Goal: Task Accomplishment & Management: Manage account settings

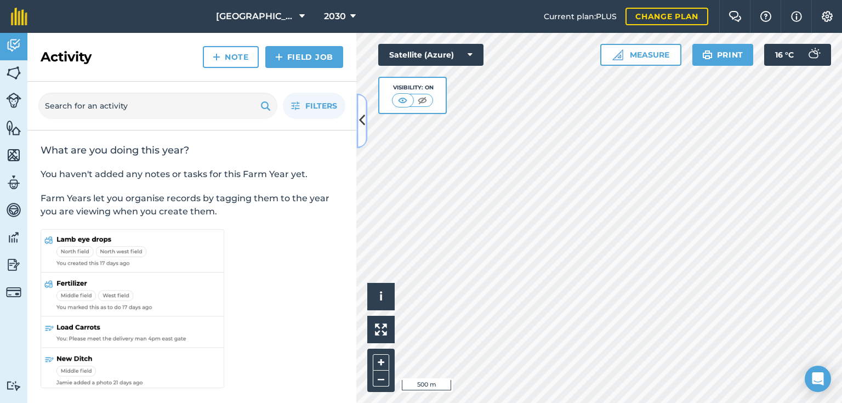
click at [360, 121] on icon at bounding box center [362, 120] width 6 height 19
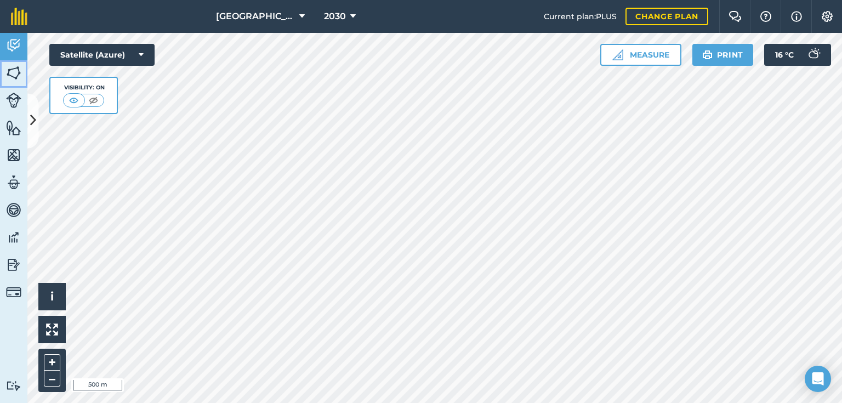
click at [12, 72] on img at bounding box center [13, 73] width 15 height 16
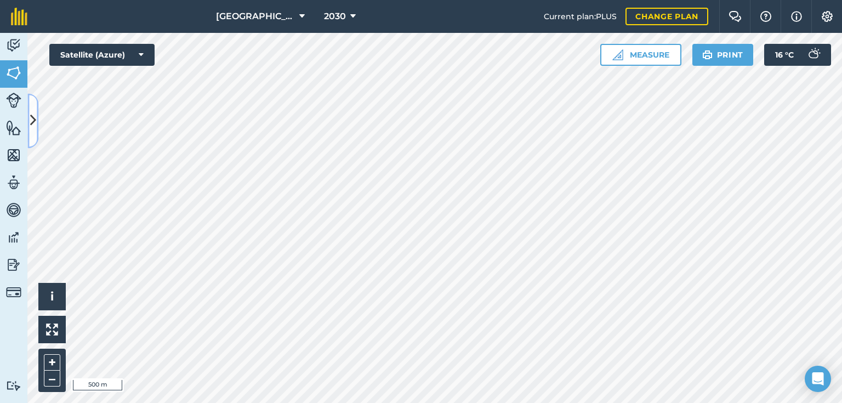
click at [35, 122] on icon at bounding box center [33, 120] width 6 height 19
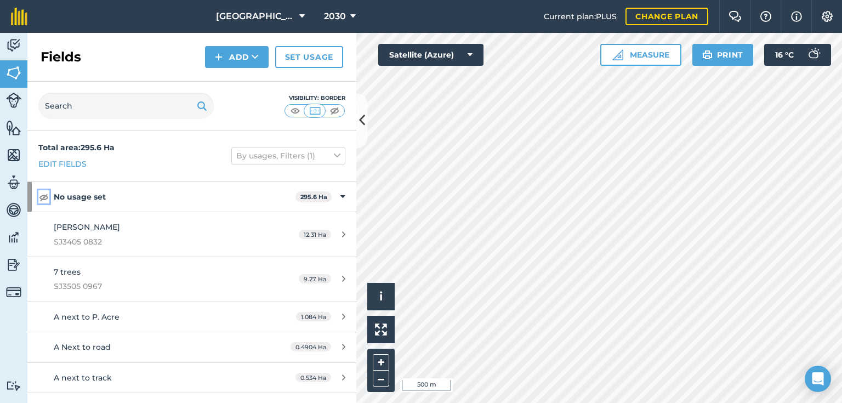
click at [43, 198] on img at bounding box center [44, 196] width 10 height 13
click at [296, 110] on img at bounding box center [295, 110] width 14 height 11
click at [345, 16] on button "2030" at bounding box center [340, 16] width 41 height 33
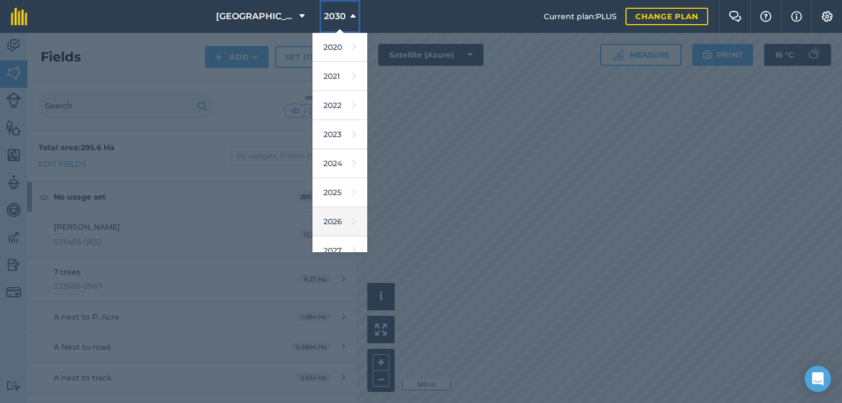
scroll to position [88, 0]
click at [326, 192] on link "2025" at bounding box center [339, 192] width 55 height 29
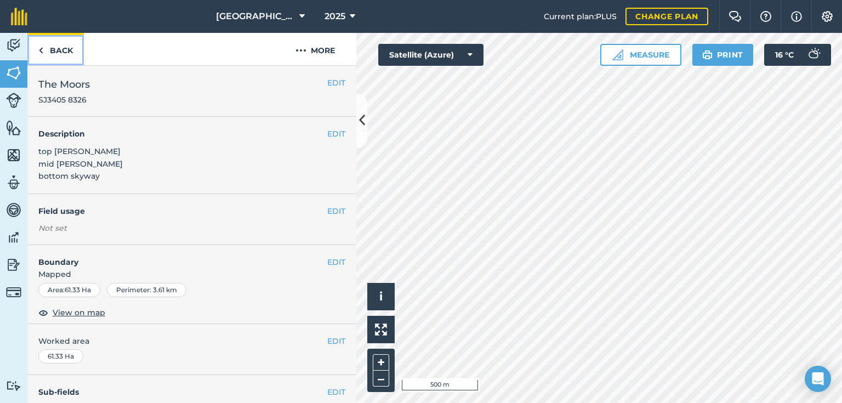
click at [41, 48] on img at bounding box center [40, 50] width 5 height 13
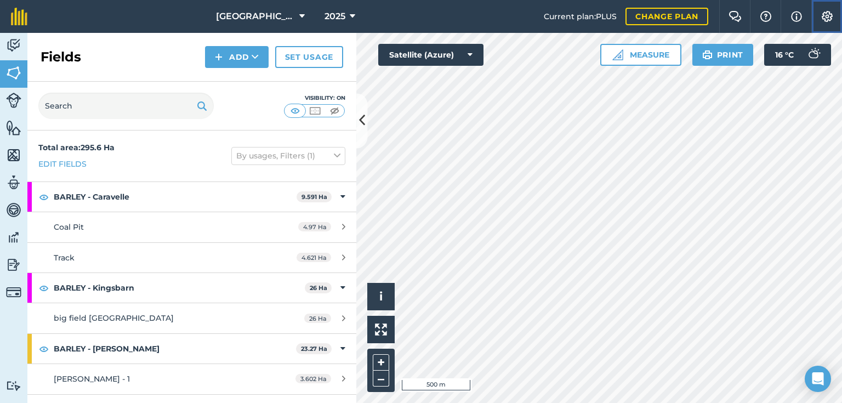
click at [826, 18] on img at bounding box center [827, 16] width 13 height 11
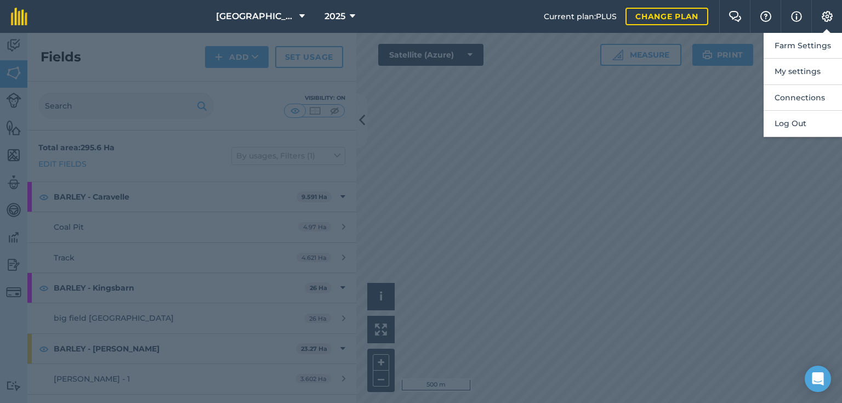
click at [702, 111] on div at bounding box center [421, 218] width 842 height 370
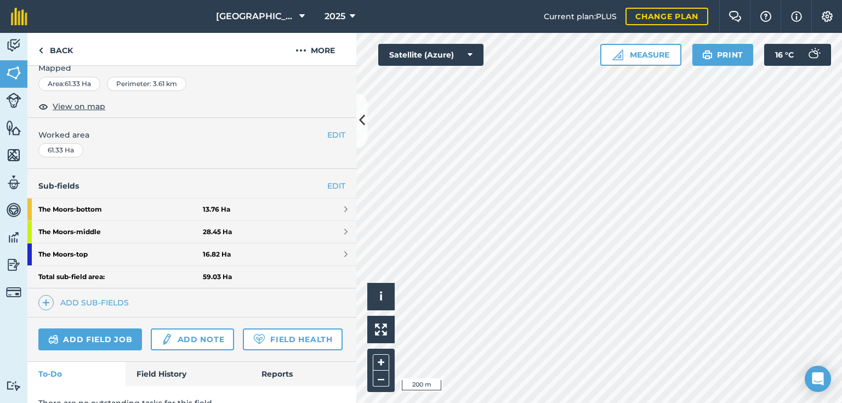
scroll to position [252, 0]
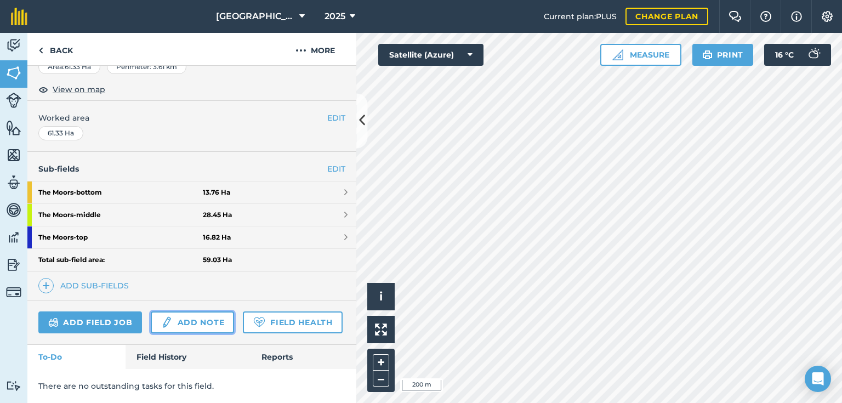
click at [203, 311] on link "Add note" at bounding box center [192, 322] width 83 height 22
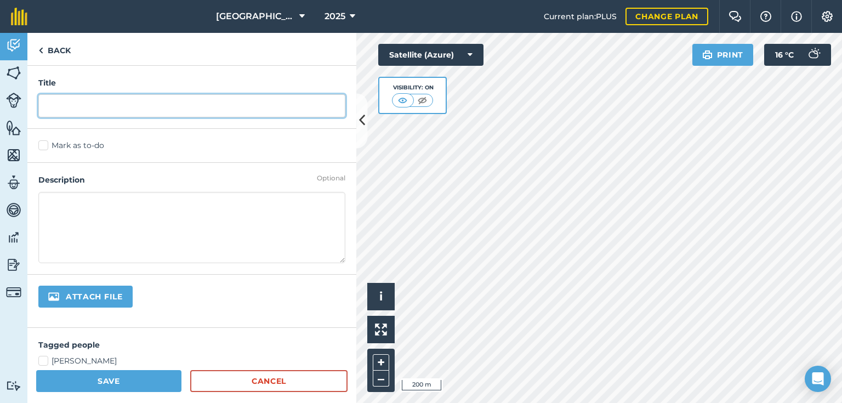
click at [61, 107] on input "text" at bounding box center [191, 105] width 307 height 23
click at [67, 110] on input "text" at bounding box center [191, 105] width 307 height 23
type input "8"
type input "£80"
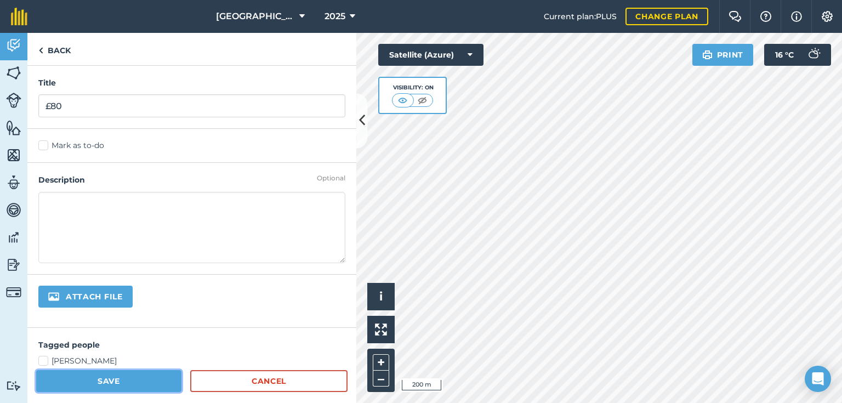
click at [124, 382] on button "Save" at bounding box center [108, 381] width 145 height 22
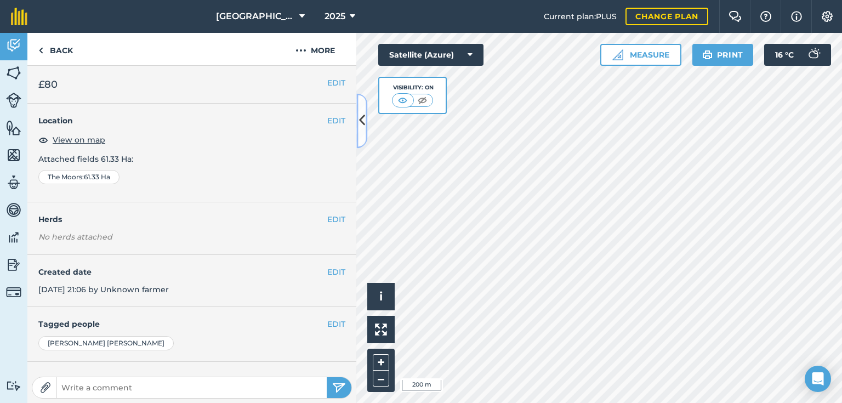
click at [360, 130] on button at bounding box center [361, 120] width 11 height 55
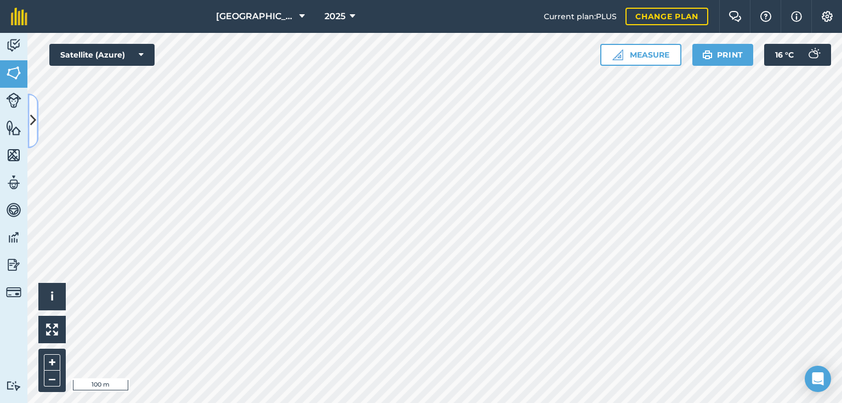
click at [32, 128] on icon at bounding box center [33, 120] width 6 height 19
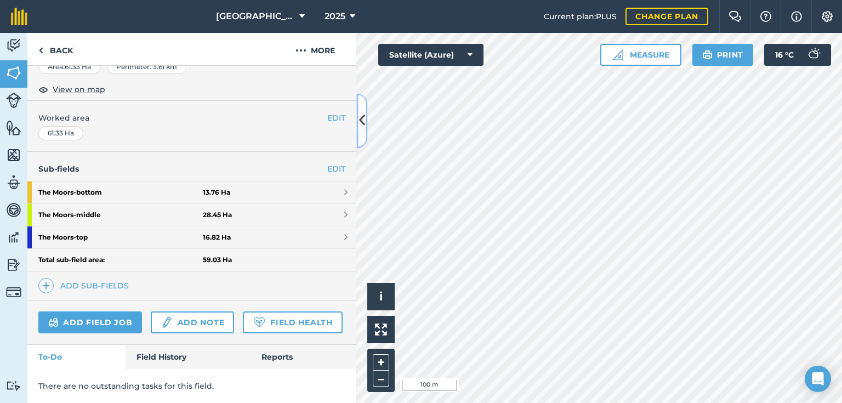
scroll to position [252, 0]
click at [173, 354] on link "Field History" at bounding box center [188, 357] width 124 height 24
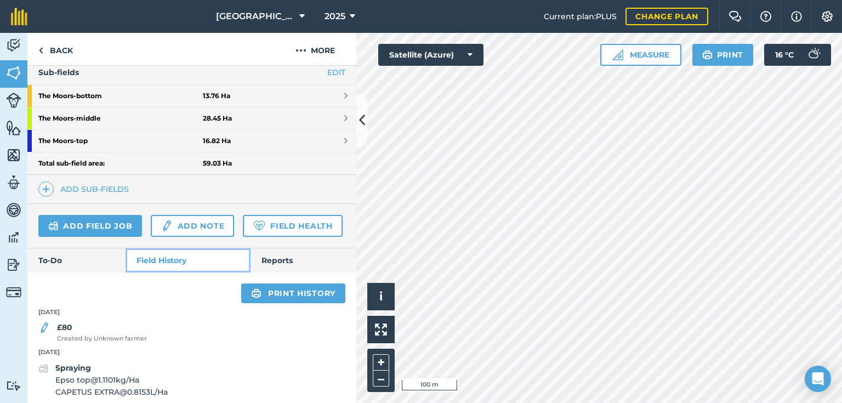
scroll to position [427, 0]
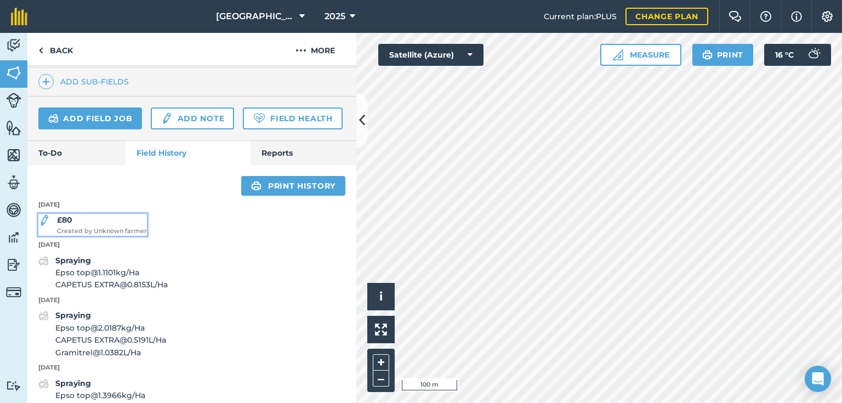
click at [74, 236] on div "£80 Created by Unknown farmer" at bounding box center [102, 225] width 90 height 22
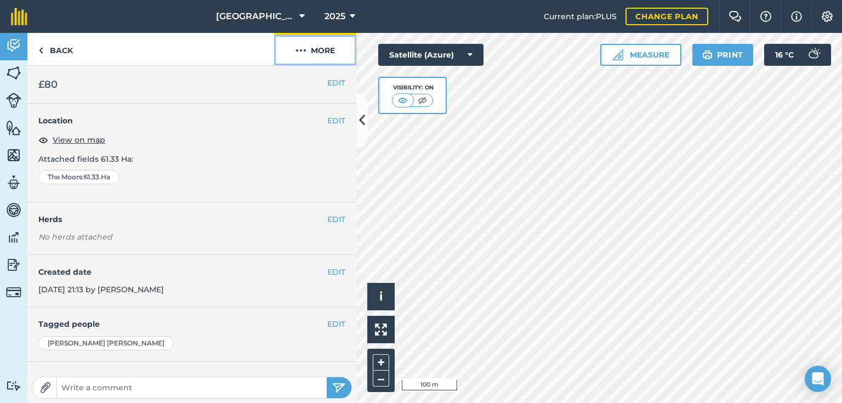
click at [318, 47] on button "More" at bounding box center [315, 49] width 82 height 32
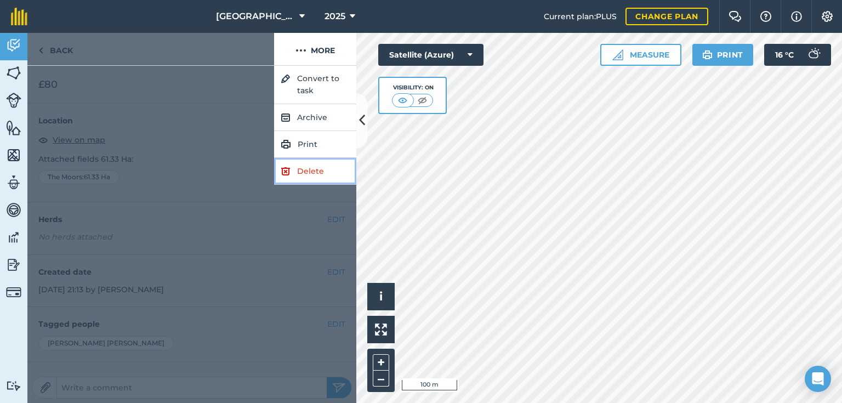
click at [311, 171] on link "Delete" at bounding box center [315, 171] width 82 height 27
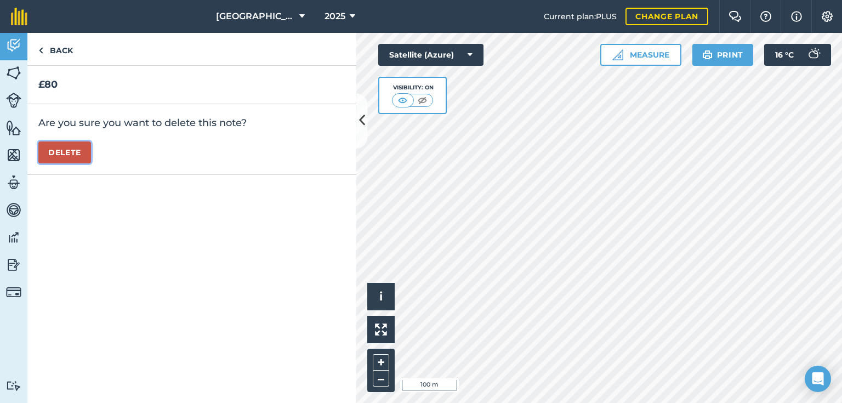
click at [69, 153] on button "Delete" at bounding box center [64, 152] width 53 height 22
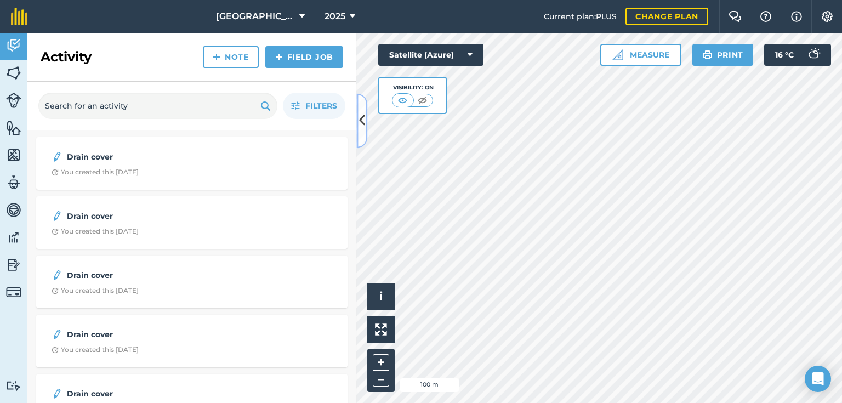
click at [363, 126] on icon at bounding box center [362, 120] width 6 height 19
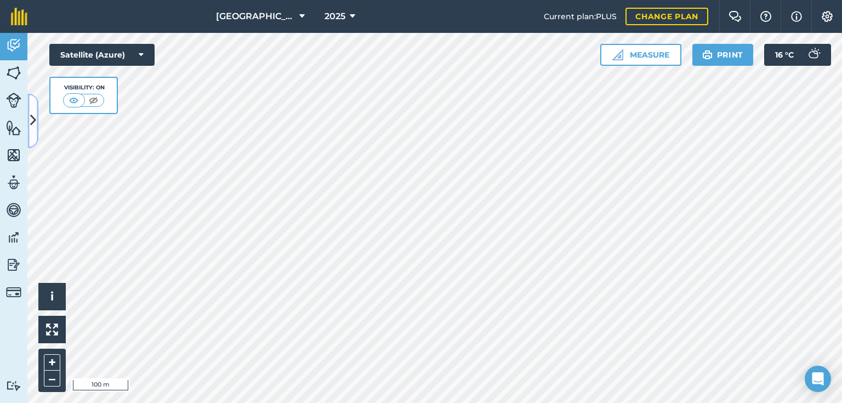
click at [33, 122] on icon at bounding box center [33, 120] width 6 height 19
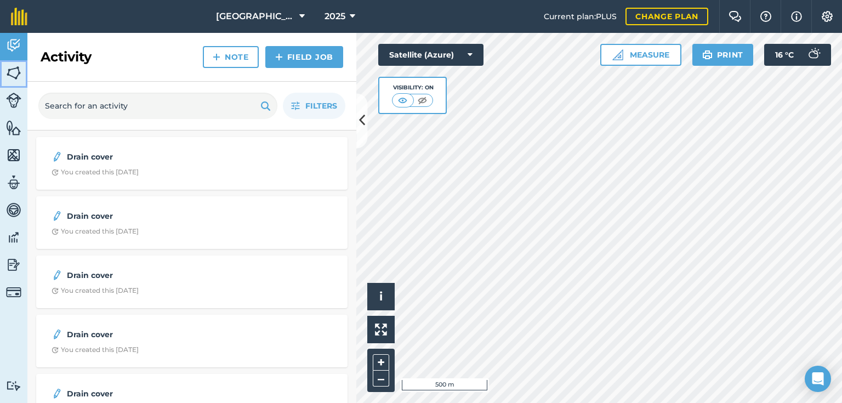
click at [12, 71] on img at bounding box center [13, 73] width 15 height 16
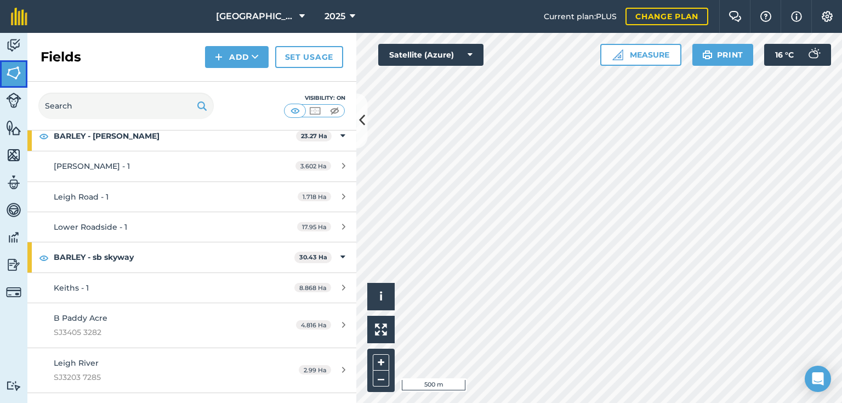
scroll to position [219, 0]
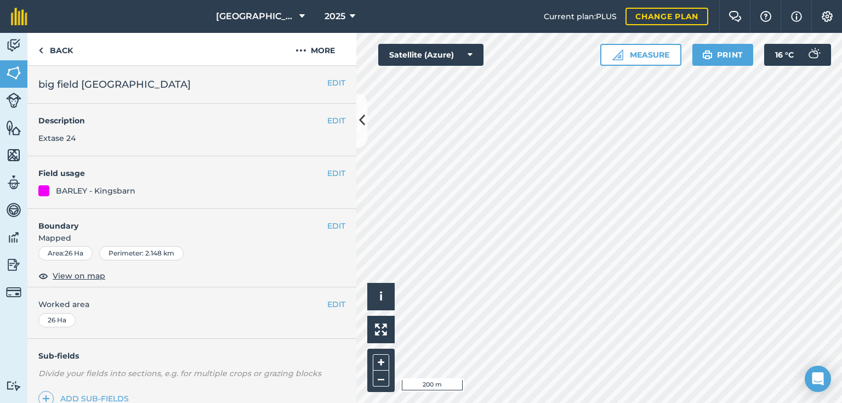
click at [54, 320] on div "26 Ha" at bounding box center [56, 320] width 37 height 14
click at [331, 303] on button "EDIT" at bounding box center [336, 304] width 18 height 12
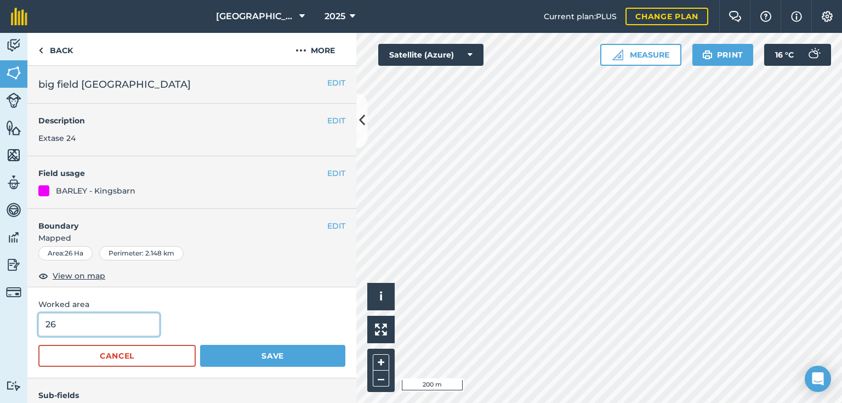
click at [59, 323] on input "26" at bounding box center [98, 324] width 121 height 23
type input "26.3"
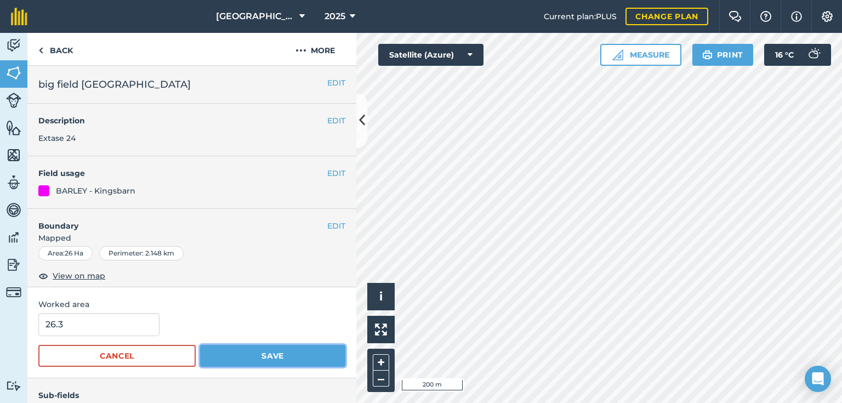
click at [235, 358] on button "Save" at bounding box center [272, 356] width 145 height 22
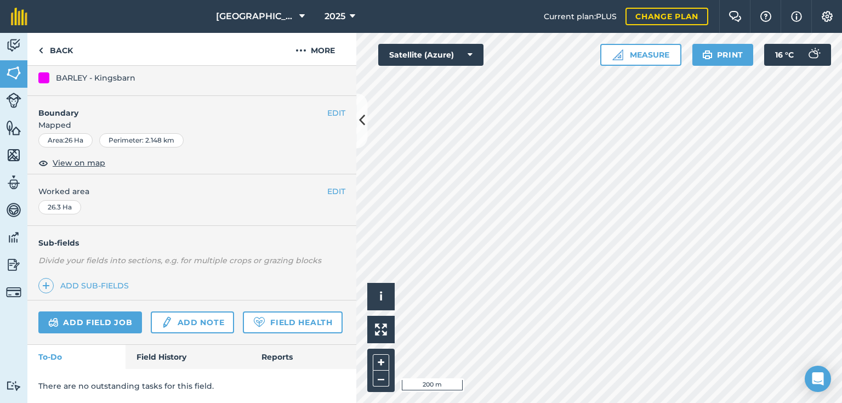
scroll to position [132, 0]
click at [327, 185] on button "EDIT" at bounding box center [336, 191] width 18 height 12
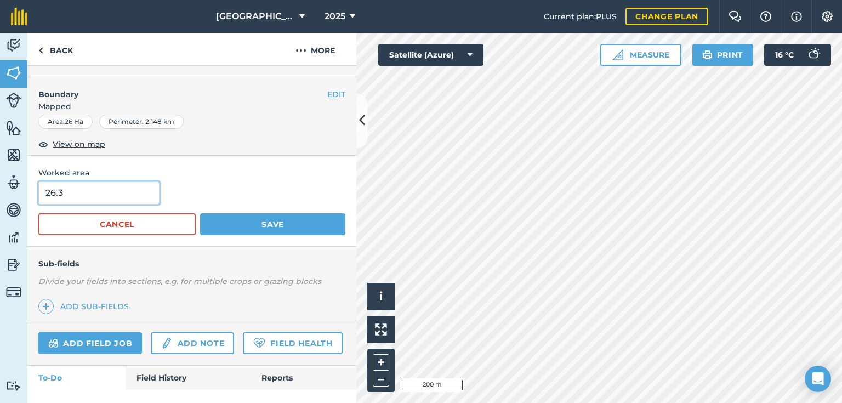
drag, startPoint x: 71, startPoint y: 197, endPoint x: 58, endPoint y: 197, distance: 13.2
click at [58, 197] on input "26.3" at bounding box center [98, 192] width 121 height 23
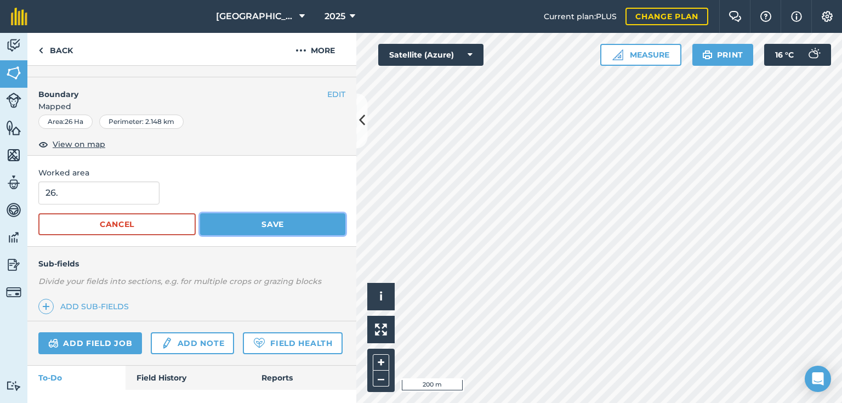
type input "26"
click at [246, 221] on button "Save" at bounding box center [272, 224] width 145 height 22
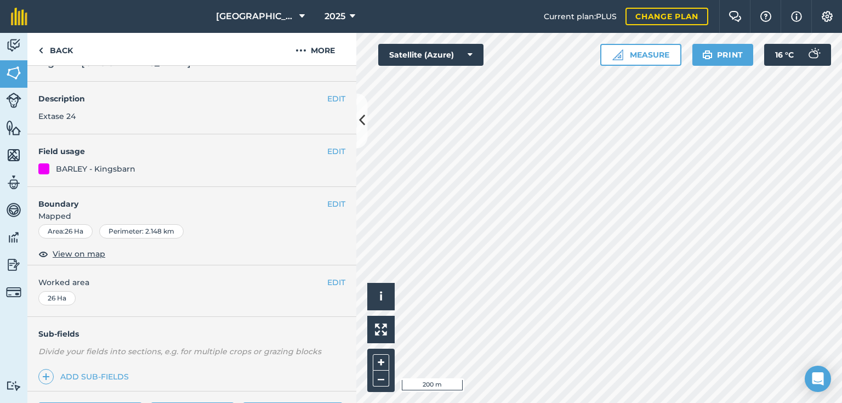
scroll to position [10, 0]
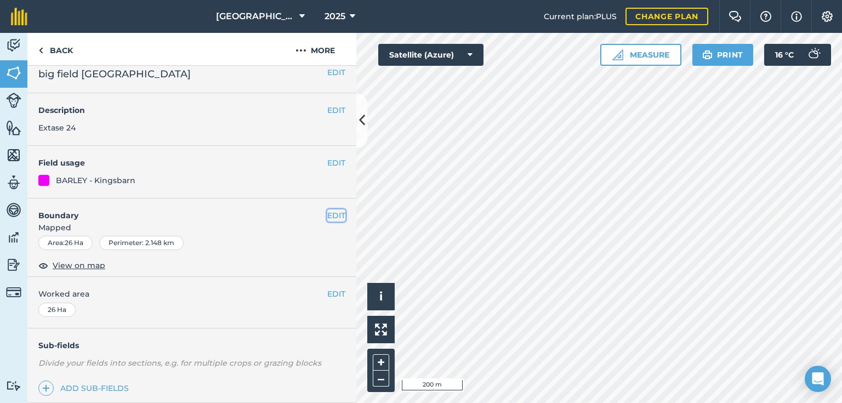
click at [329, 211] on button "EDIT" at bounding box center [336, 215] width 18 height 12
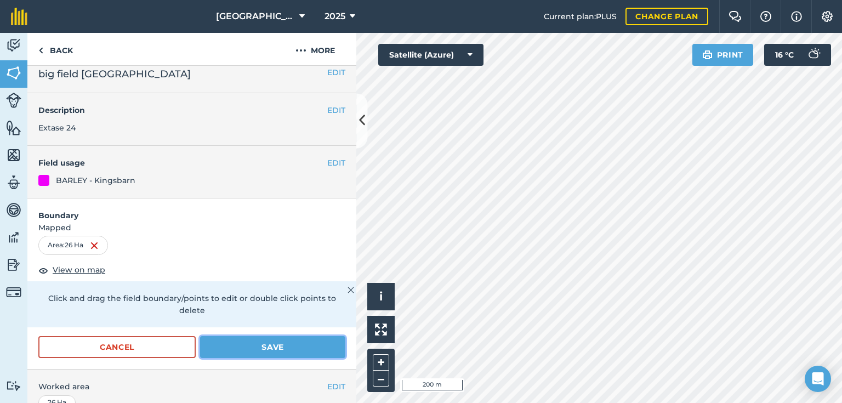
click at [250, 345] on button "Save" at bounding box center [272, 347] width 145 height 22
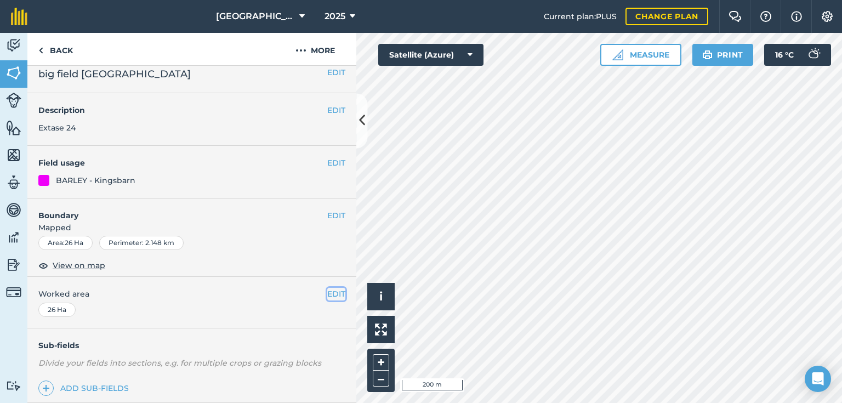
click at [327, 291] on button "EDIT" at bounding box center [336, 294] width 18 height 12
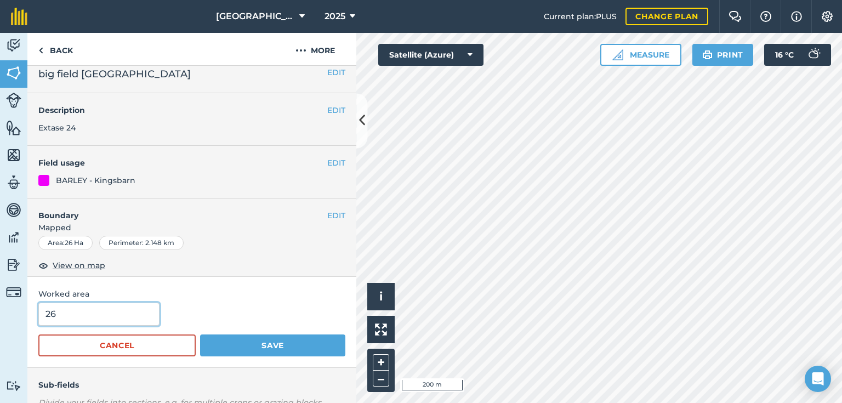
drag, startPoint x: 72, startPoint y: 314, endPoint x: 50, endPoint y: 316, distance: 21.5
click at [50, 316] on input "26" at bounding box center [98, 314] width 121 height 23
type input "25.78"
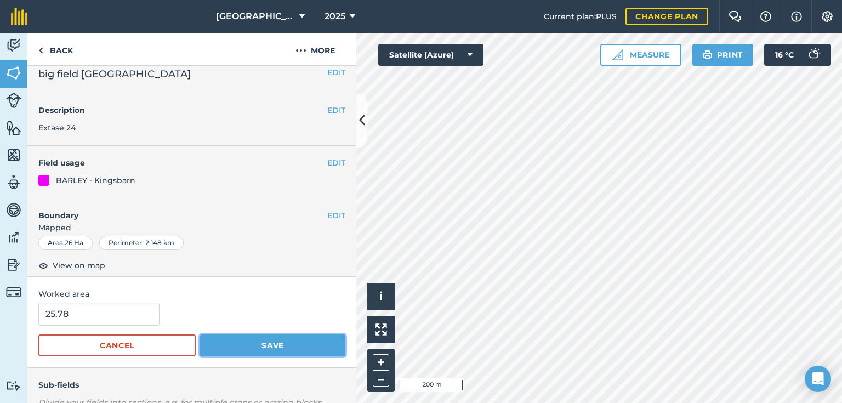
click at [253, 342] on button "Save" at bounding box center [272, 345] width 145 height 22
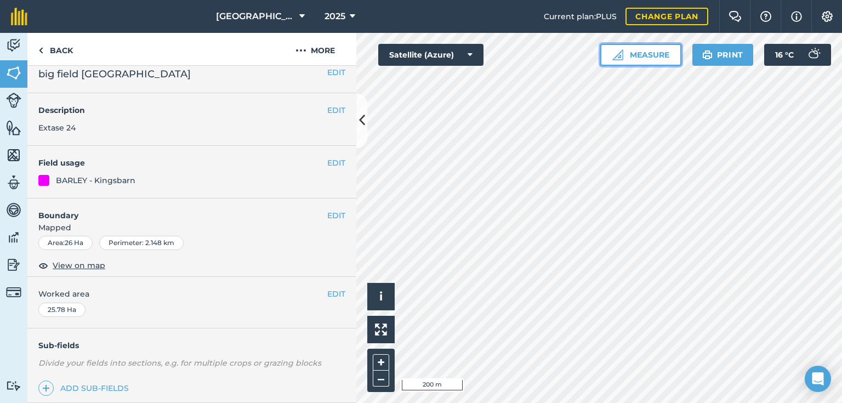
click at [652, 55] on button "Measure" at bounding box center [640, 55] width 81 height 22
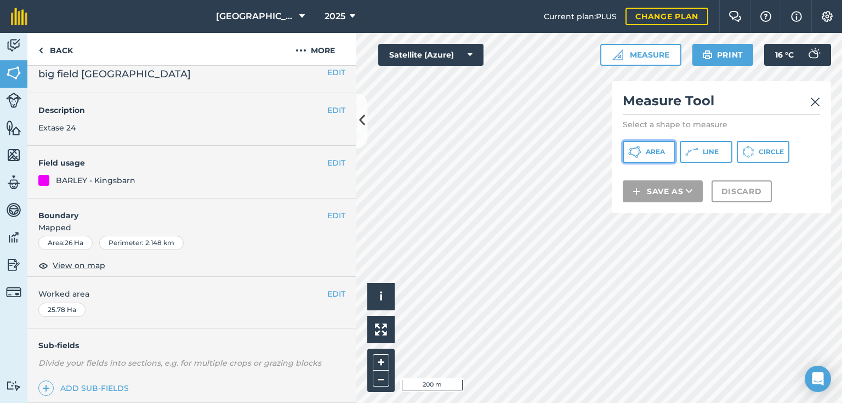
click at [653, 152] on span "Area" at bounding box center [655, 151] width 19 height 9
click at [646, 149] on span "Area" at bounding box center [655, 151] width 19 height 9
click at [713, 149] on span "Line" at bounding box center [711, 151] width 16 height 9
click at [815, 98] on img at bounding box center [815, 101] width 10 height 13
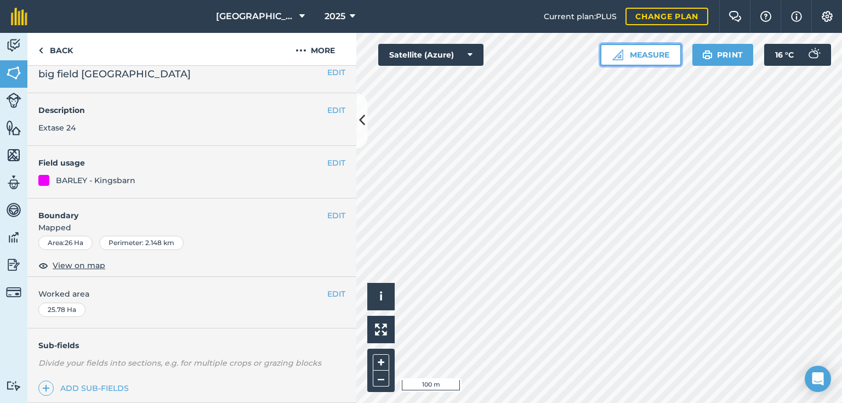
click at [651, 59] on button "Measure" at bounding box center [640, 55] width 81 height 22
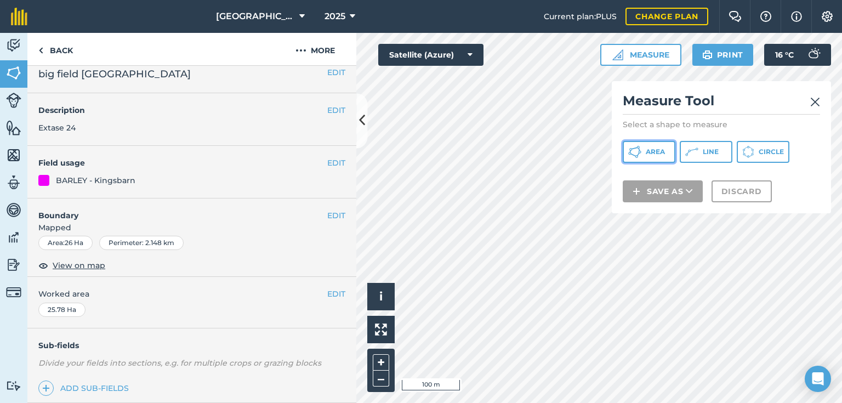
click at [660, 152] on span "Area" at bounding box center [655, 151] width 19 height 9
click at [813, 99] on img at bounding box center [815, 101] width 10 height 13
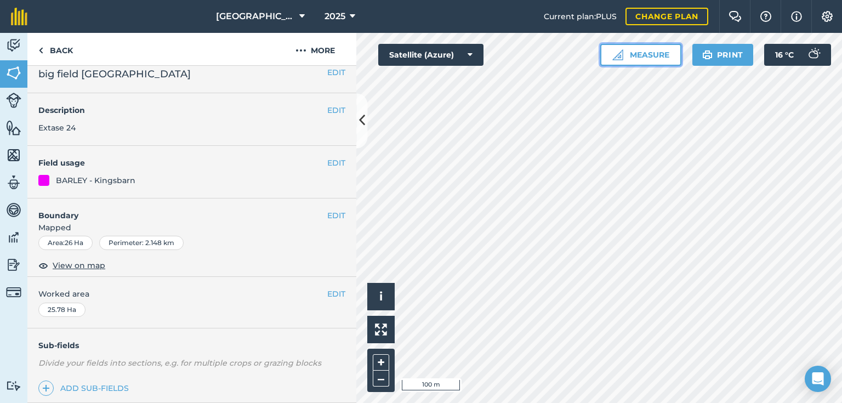
click at [656, 55] on button "Measure" at bounding box center [640, 55] width 81 height 22
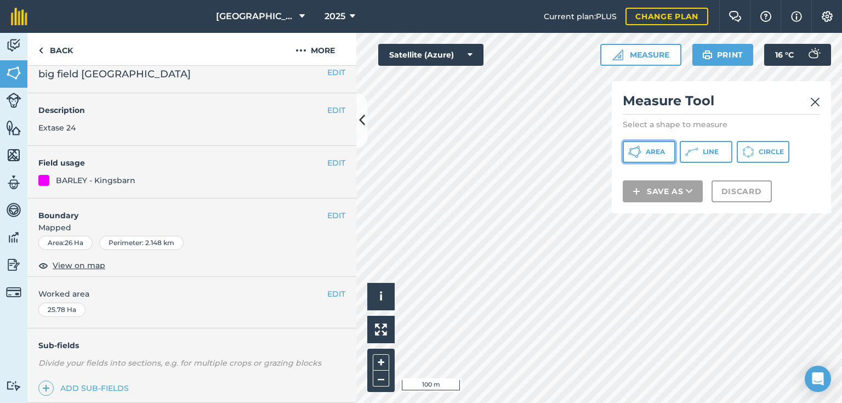
click at [653, 151] on span "Area" at bounding box center [655, 151] width 19 height 9
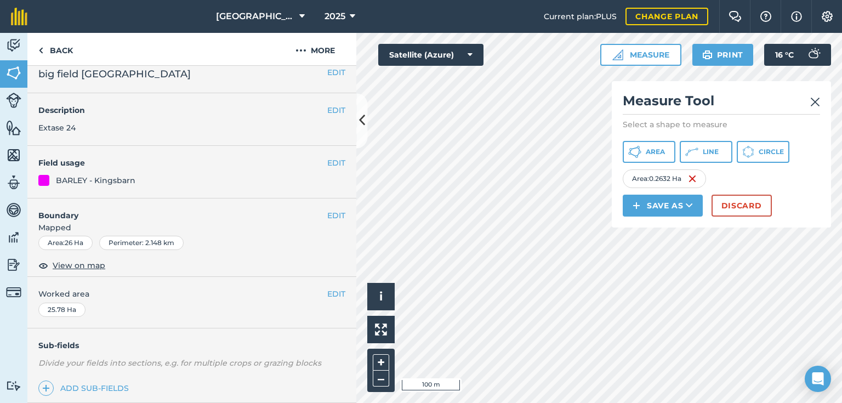
click at [814, 101] on img at bounding box center [815, 101] width 10 height 13
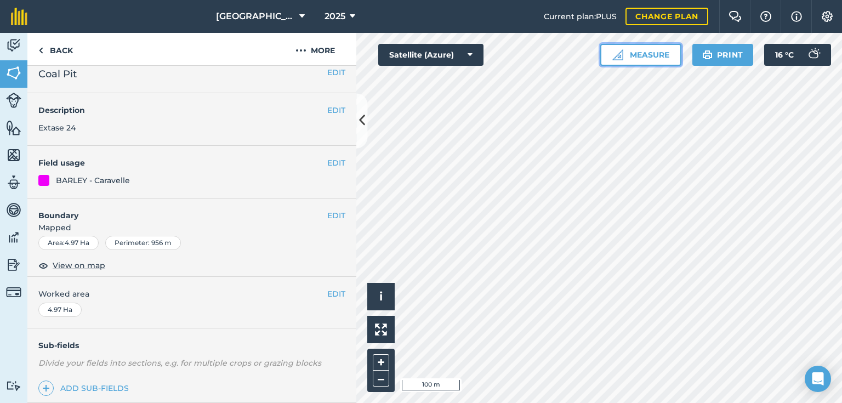
click at [659, 61] on button "Measure" at bounding box center [640, 55] width 81 height 22
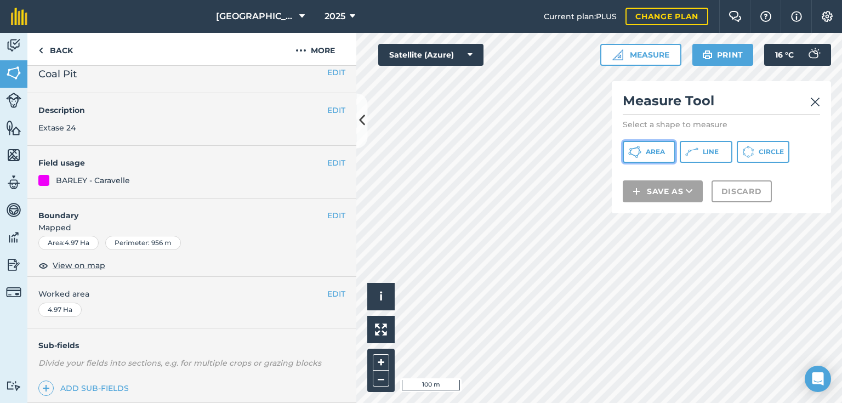
click at [649, 149] on span "Area" at bounding box center [655, 151] width 19 height 9
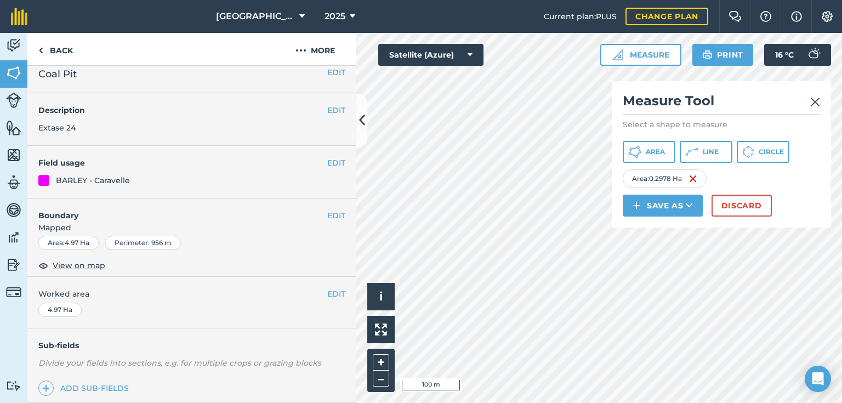
click at [815, 101] on img at bounding box center [815, 101] width 10 height 13
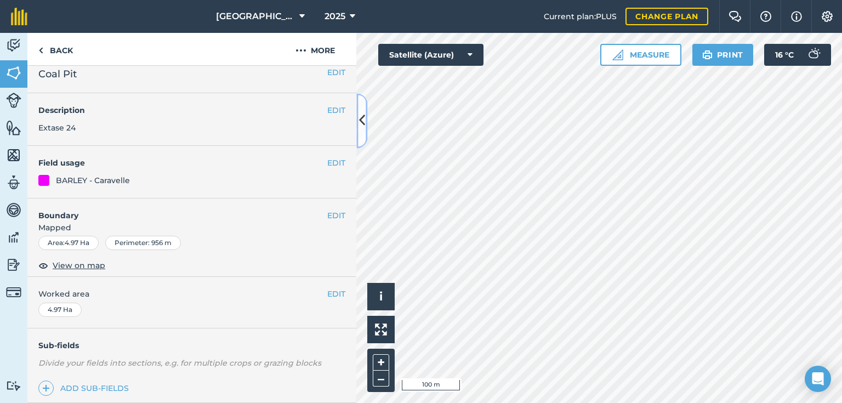
click at [363, 121] on icon at bounding box center [362, 120] width 6 height 19
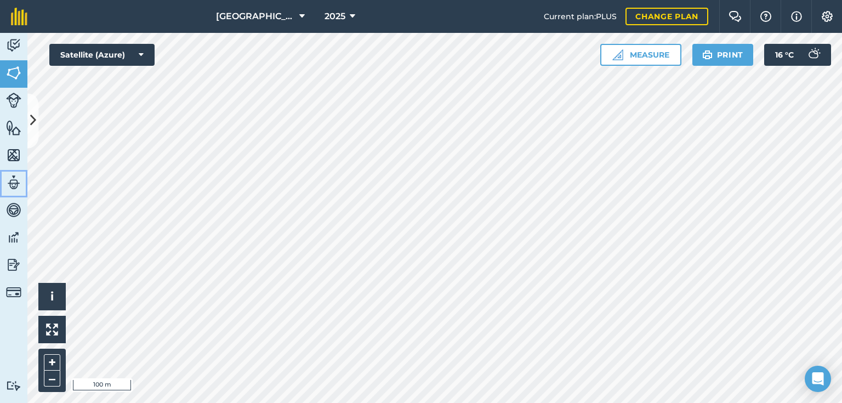
click at [9, 182] on img at bounding box center [13, 182] width 15 height 16
click at [13, 181] on img at bounding box center [13, 182] width 15 height 16
click at [33, 125] on icon at bounding box center [33, 120] width 6 height 19
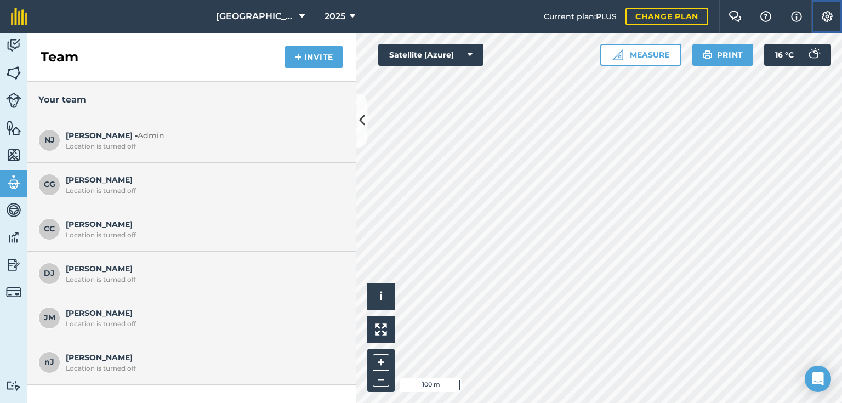
click at [829, 18] on img at bounding box center [827, 16] width 13 height 11
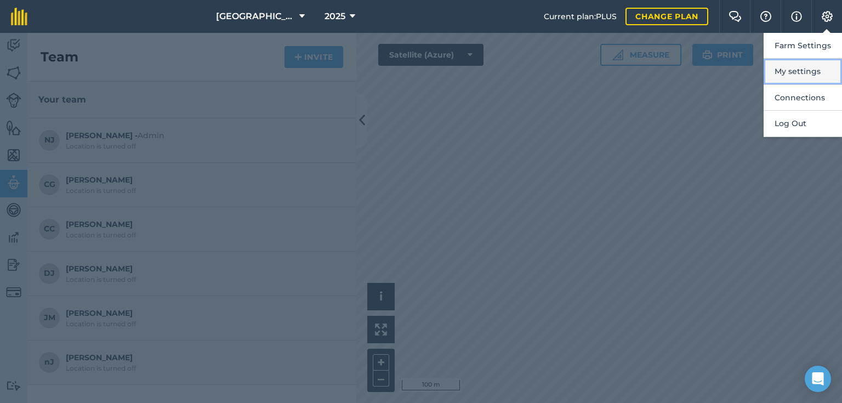
click at [804, 71] on button "My settings" at bounding box center [803, 72] width 78 height 26
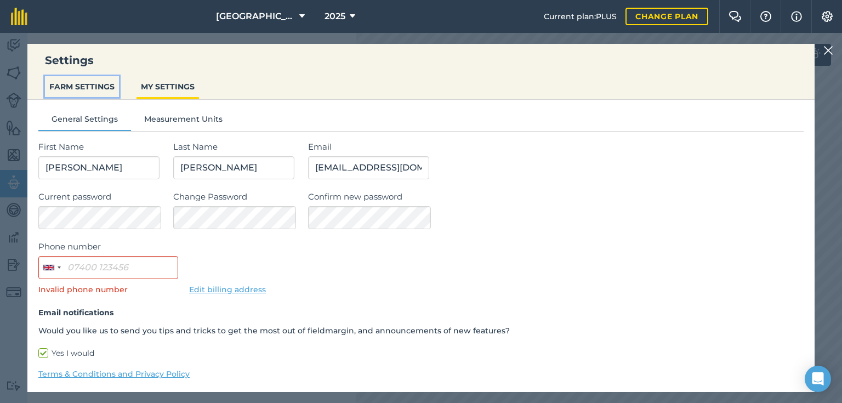
click at [79, 86] on button "FARM SETTINGS" at bounding box center [82, 86] width 74 height 21
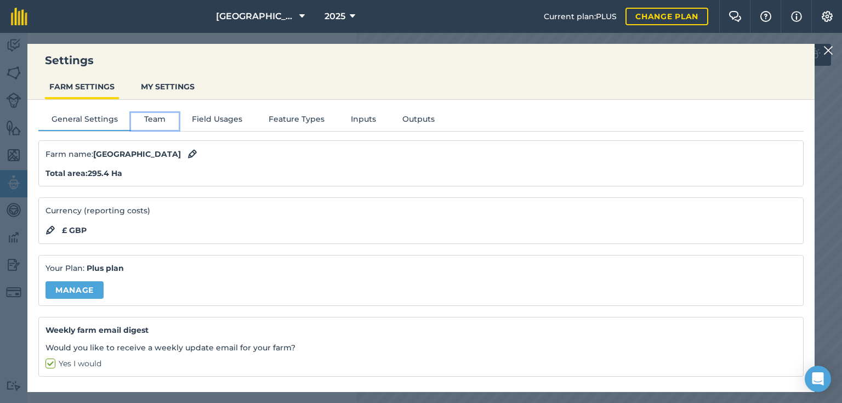
click at [150, 115] on button "Team" at bounding box center [155, 121] width 48 height 16
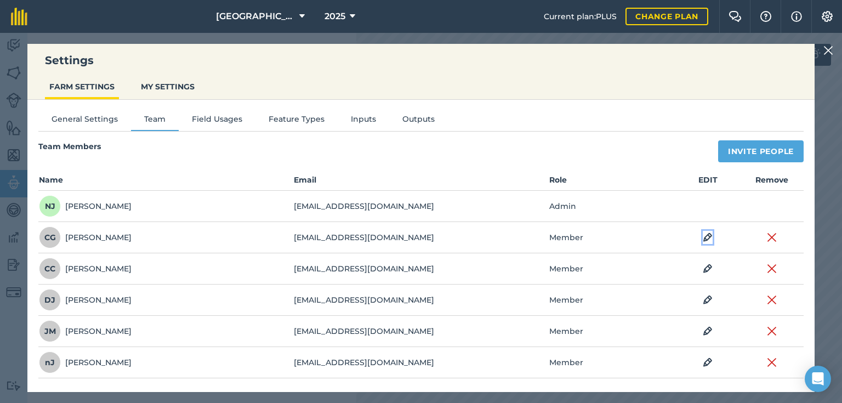
click at [707, 234] on img at bounding box center [708, 237] width 10 height 13
select select "MEMBER"
click at [770, 234] on img at bounding box center [772, 237] width 10 height 13
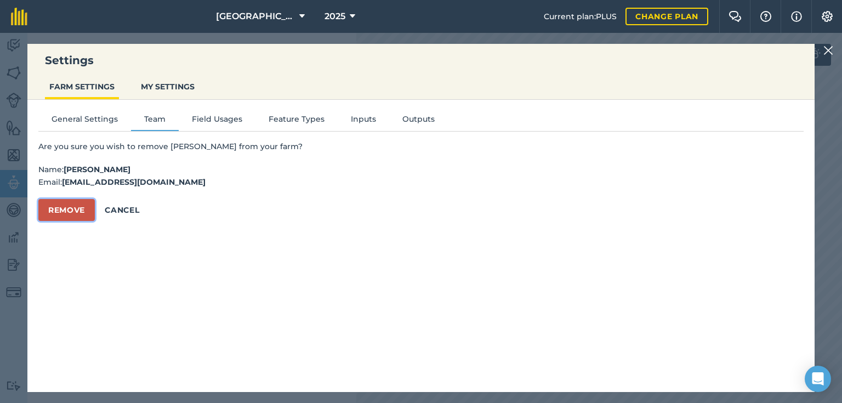
click at [67, 207] on button "Remove" at bounding box center [66, 210] width 56 height 22
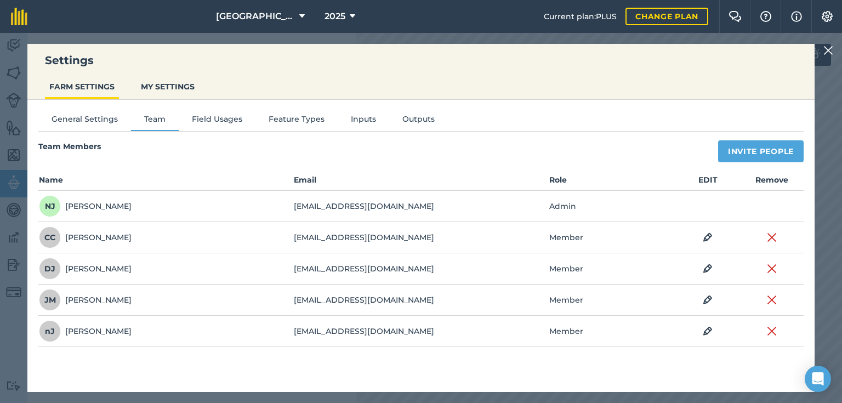
click at [827, 48] on img at bounding box center [828, 50] width 10 height 13
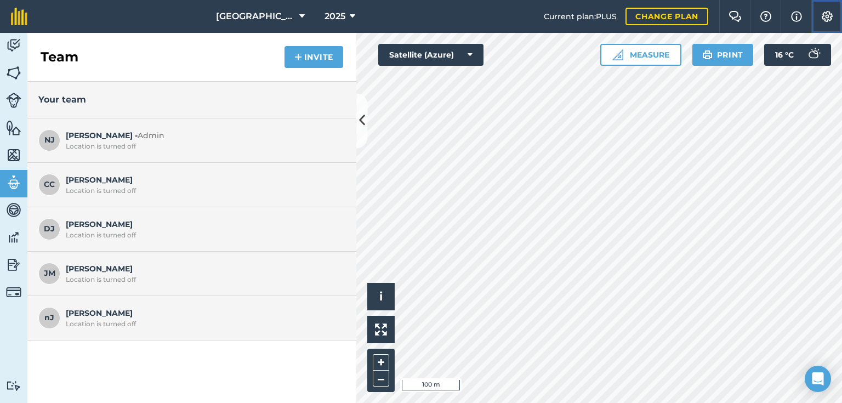
click at [826, 17] on img at bounding box center [827, 16] width 13 height 11
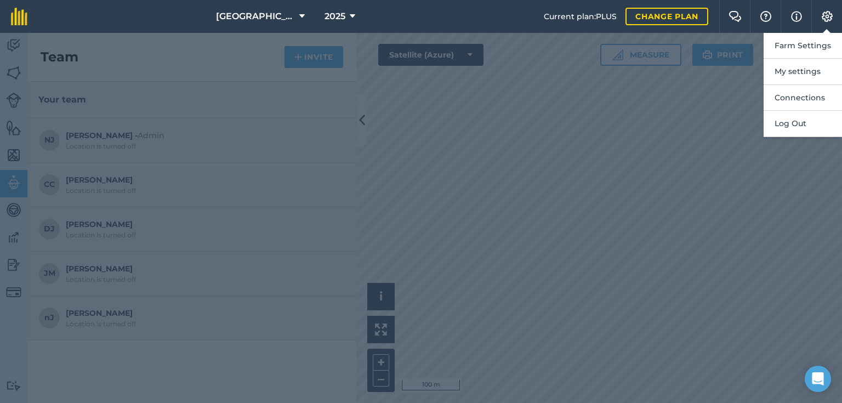
click at [665, 129] on div at bounding box center [421, 218] width 842 height 370
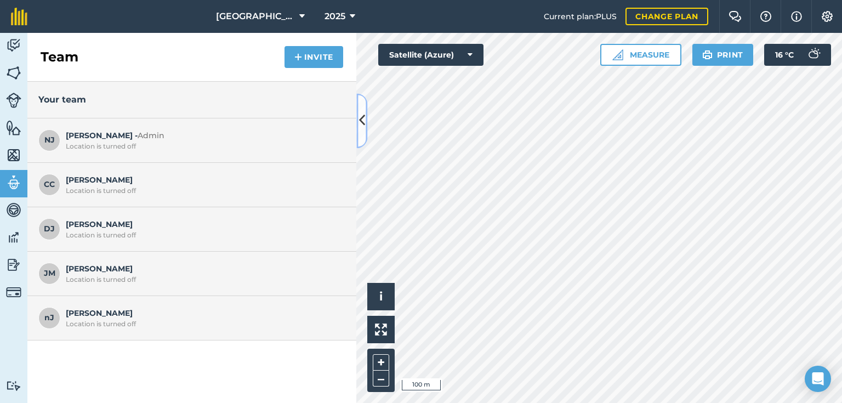
click at [362, 132] on button at bounding box center [361, 120] width 11 height 55
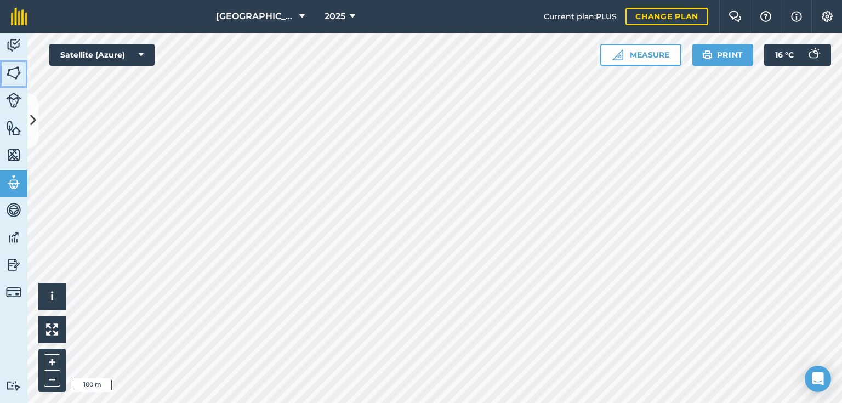
click at [16, 72] on img at bounding box center [13, 73] width 15 height 16
click at [829, 15] on img at bounding box center [827, 16] width 13 height 11
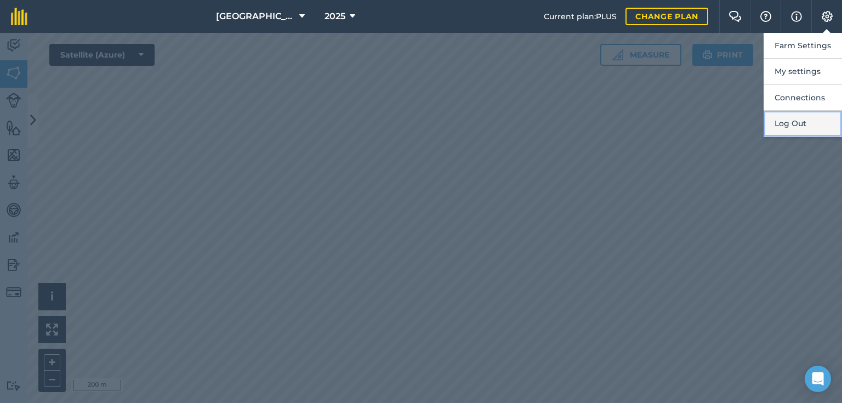
click at [796, 122] on button "Log Out" at bounding box center [803, 124] width 78 height 26
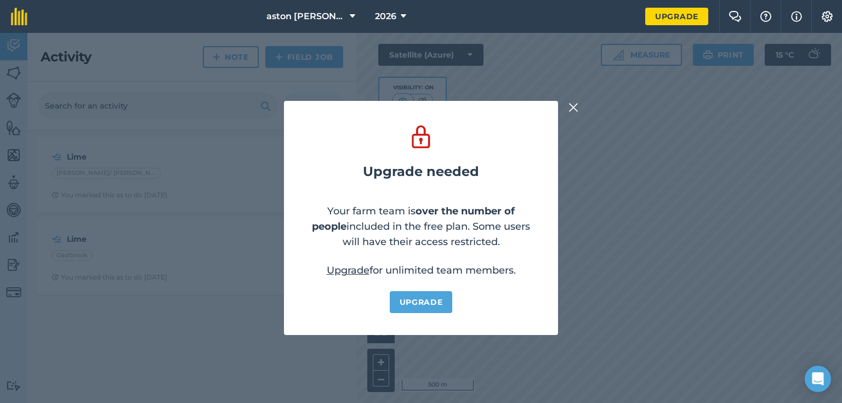
click at [573, 104] on img at bounding box center [573, 107] width 10 height 13
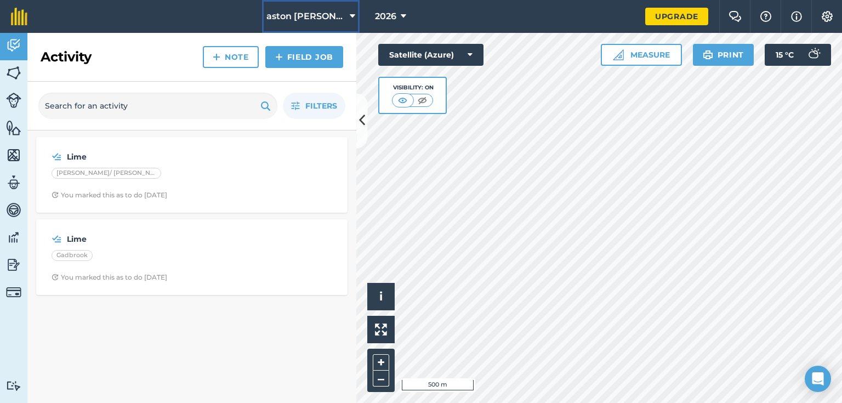
click at [350, 15] on icon at bounding box center [352, 16] width 5 height 13
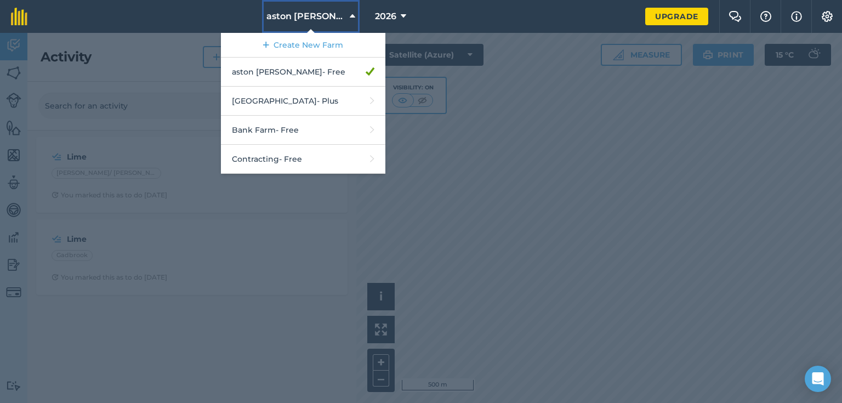
click at [350, 13] on icon at bounding box center [352, 16] width 5 height 13
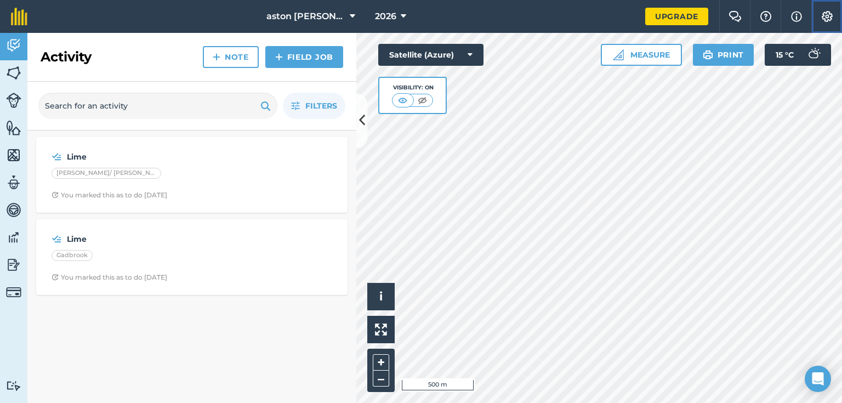
click at [827, 17] on img at bounding box center [827, 16] width 13 height 11
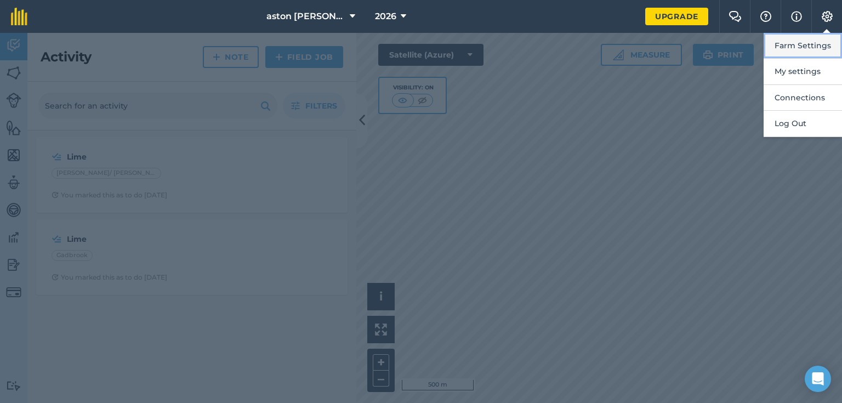
click at [801, 44] on button "Farm Settings" at bounding box center [803, 46] width 78 height 26
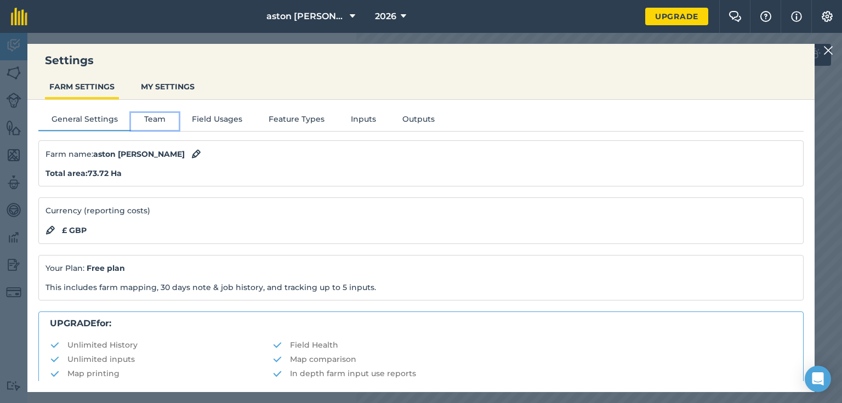
click at [156, 121] on button "Team" at bounding box center [155, 121] width 48 height 16
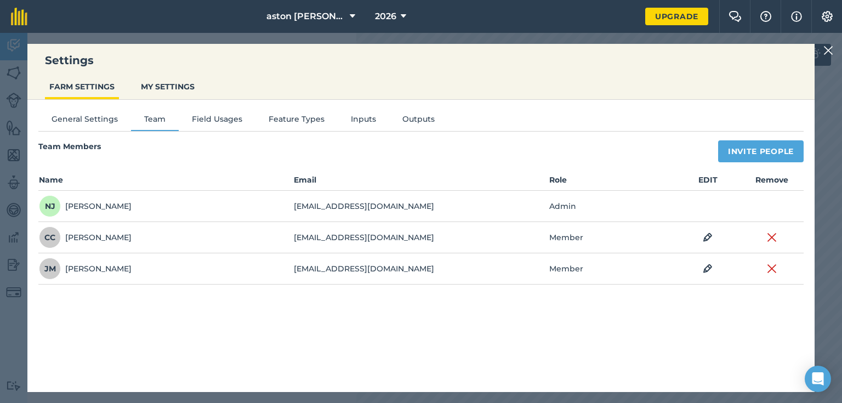
click at [827, 48] on img at bounding box center [828, 50] width 10 height 13
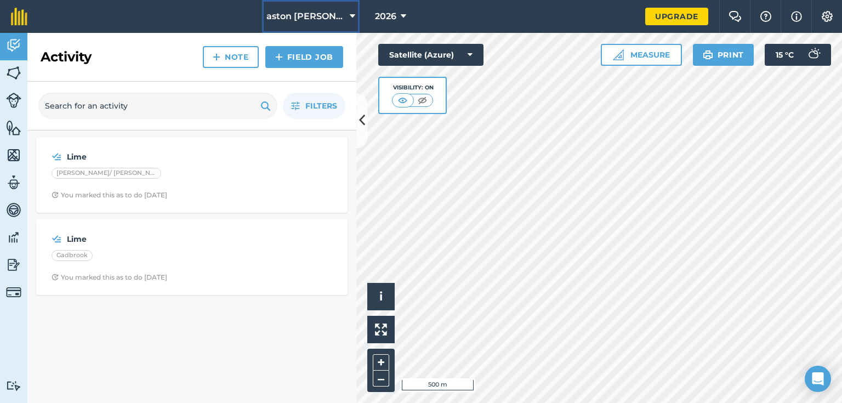
click at [327, 19] on span "aston pigott" at bounding box center [305, 16] width 79 height 13
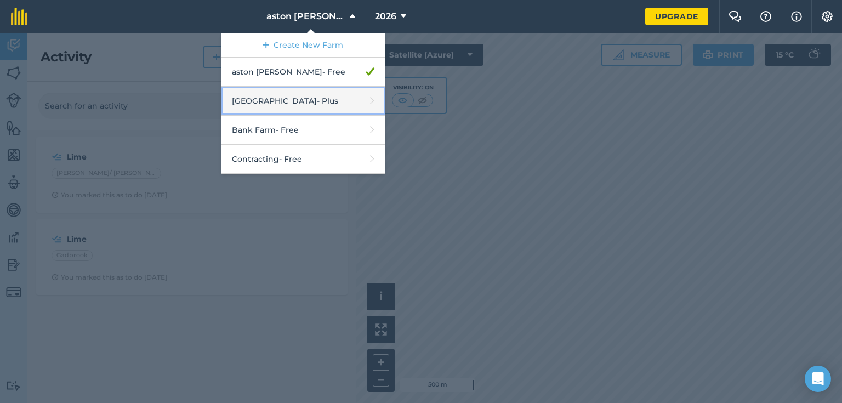
click at [295, 103] on link "Aston Hall Farm - Plus" at bounding box center [303, 101] width 164 height 29
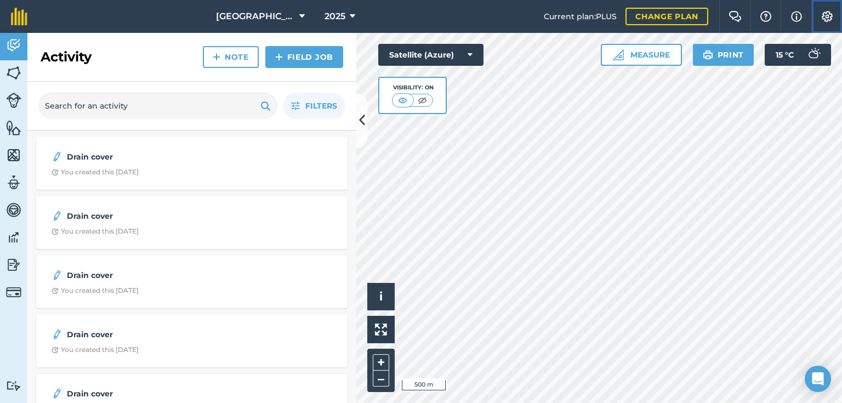
click at [825, 15] on img at bounding box center [827, 16] width 13 height 11
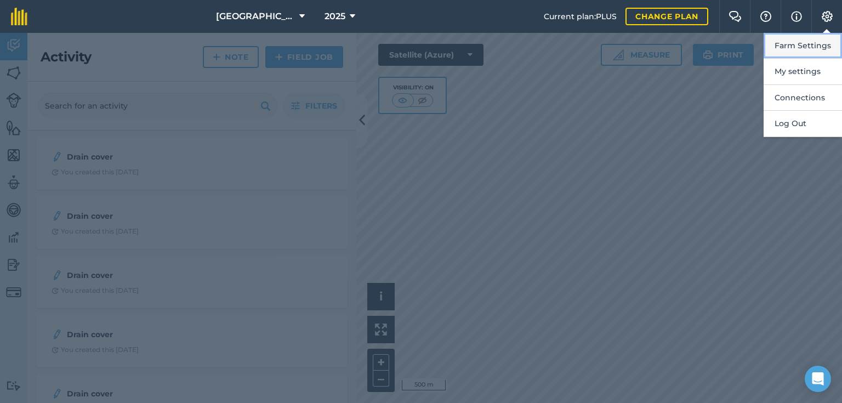
click at [815, 42] on button "Farm Settings" at bounding box center [803, 46] width 78 height 26
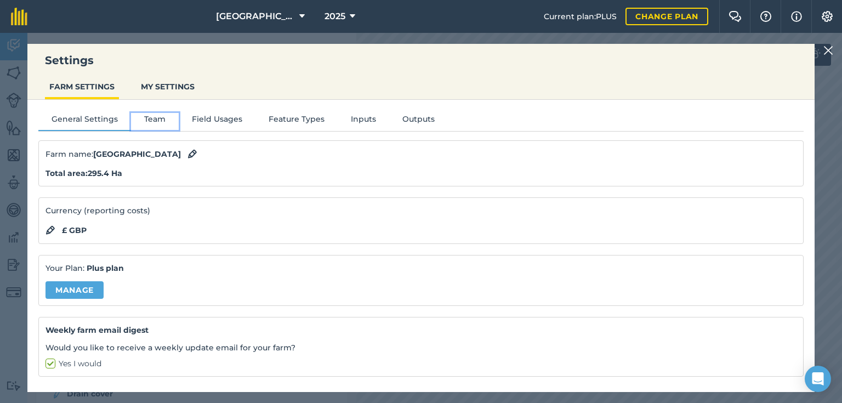
click at [160, 117] on button "Team" at bounding box center [155, 121] width 48 height 16
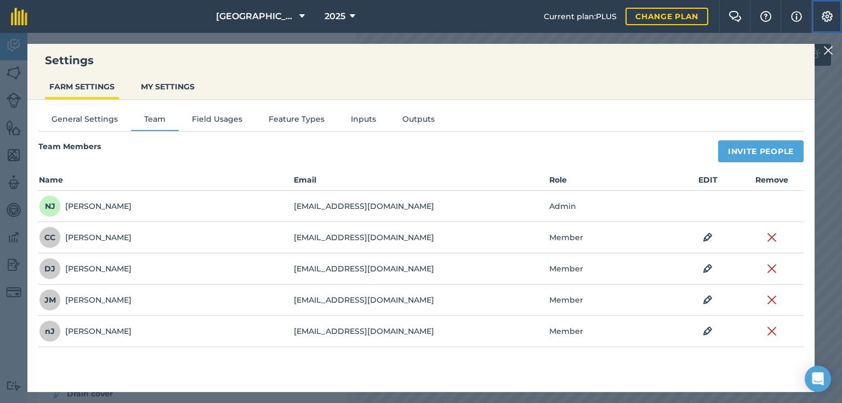
click at [825, 16] on img at bounding box center [827, 16] width 13 height 11
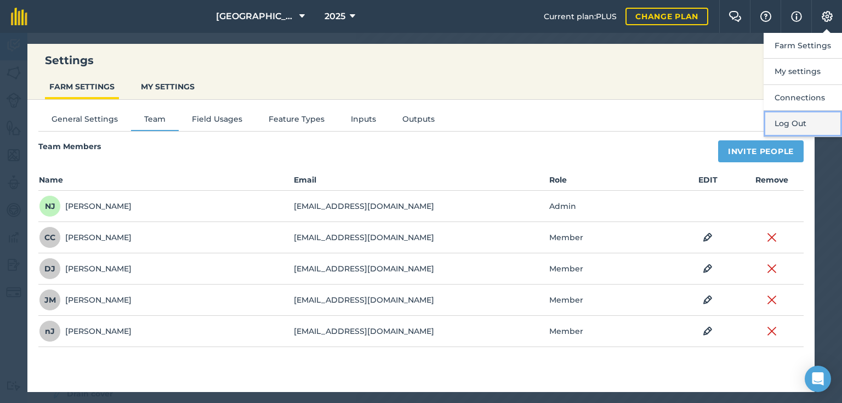
click at [805, 119] on button "Log Out" at bounding box center [803, 124] width 78 height 26
